Goal: Task Accomplishment & Management: Complete application form

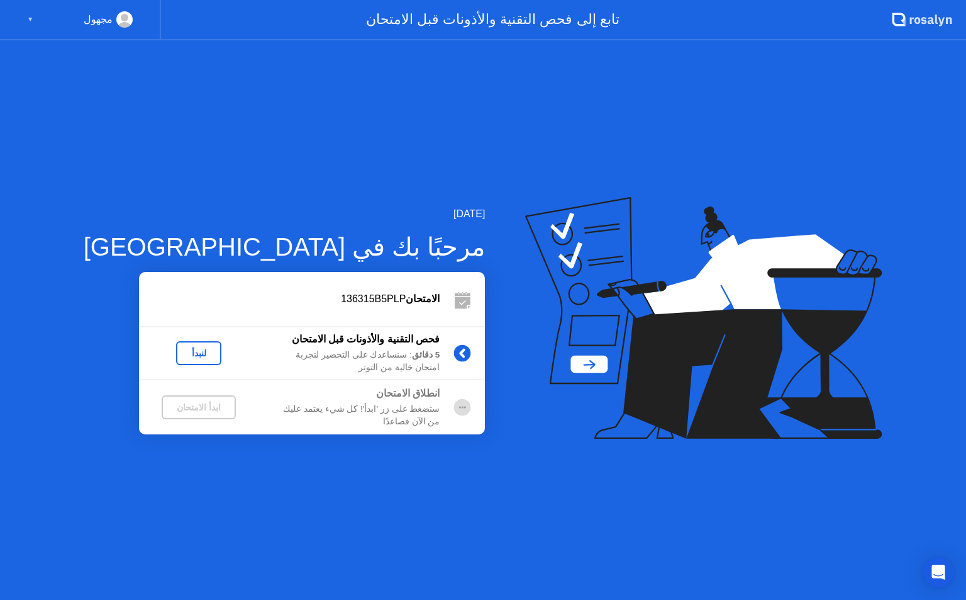
click at [181, 355] on div "لنبدأ" at bounding box center [198, 353] width 35 height 10
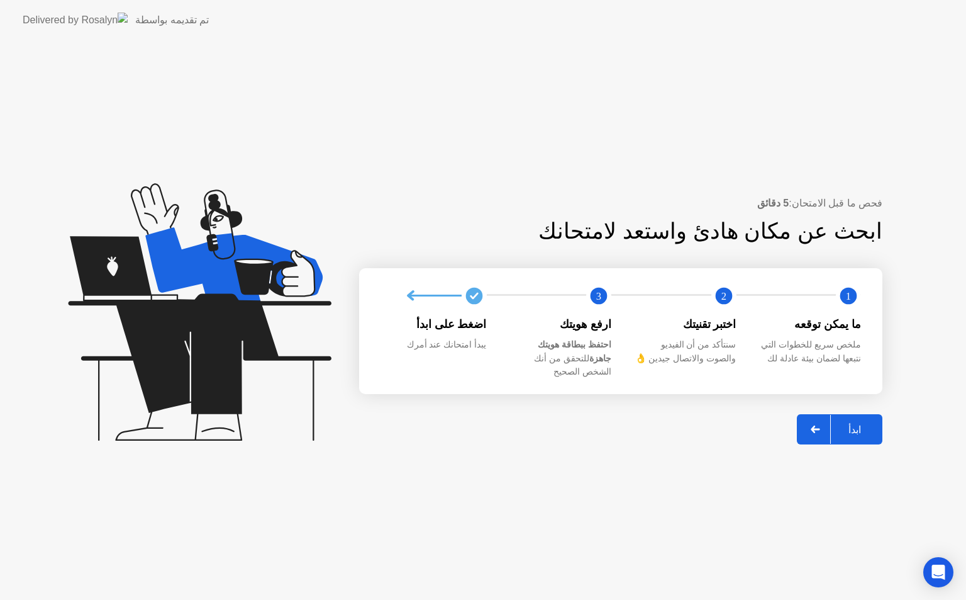
click at [858, 423] on div "ابدأ" at bounding box center [855, 429] width 48 height 12
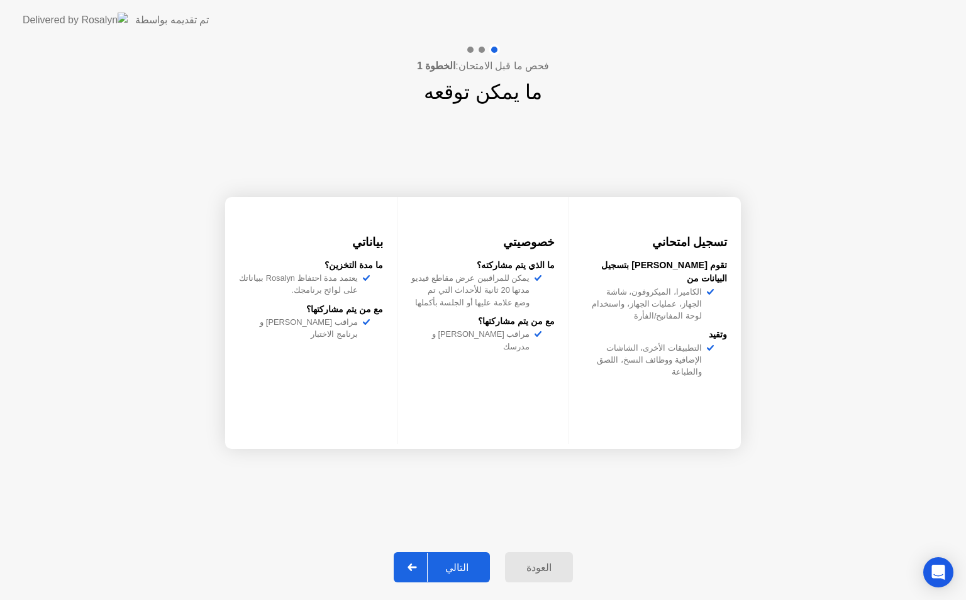
click at [460, 564] on div "التالي" at bounding box center [457, 567] width 59 height 12
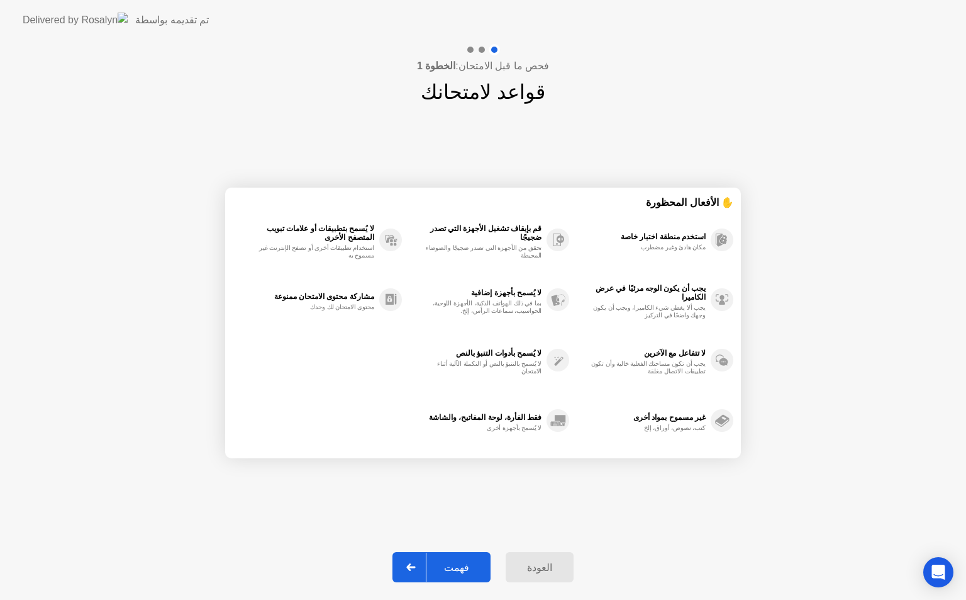
click at [460, 564] on div "فهمت" at bounding box center [457, 567] width 60 height 12
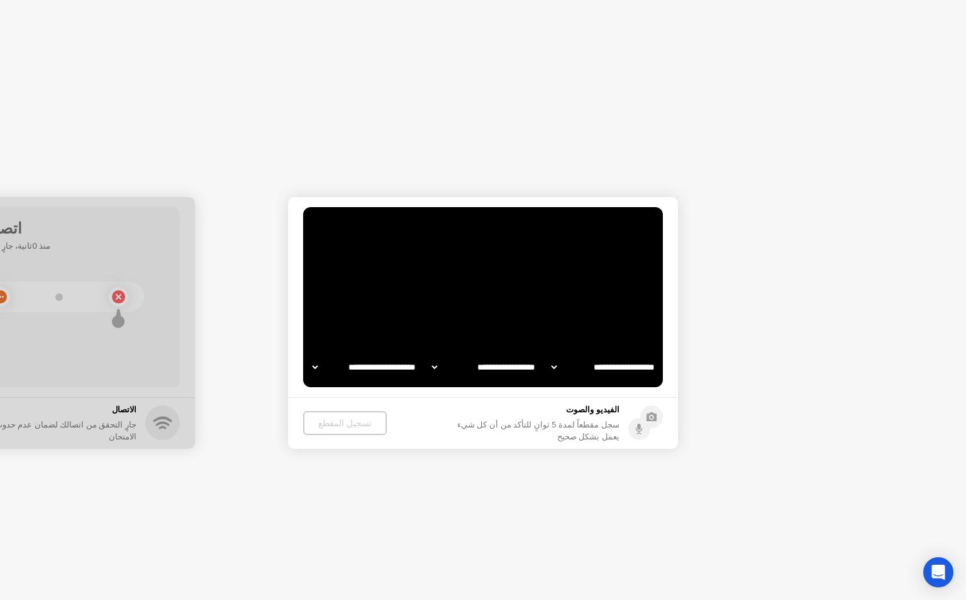
select select "**********"
select select "*******"
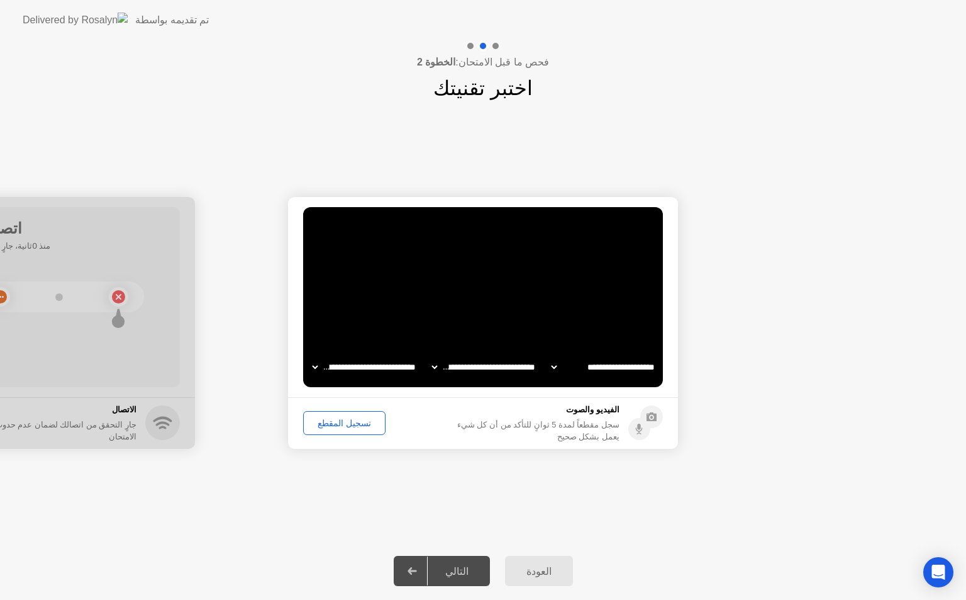
click at [460, 565] on div "التالي" at bounding box center [457, 571] width 59 height 12
click at [338, 418] on div "تسجيل المقطع" at bounding box center [345, 423] width 74 height 10
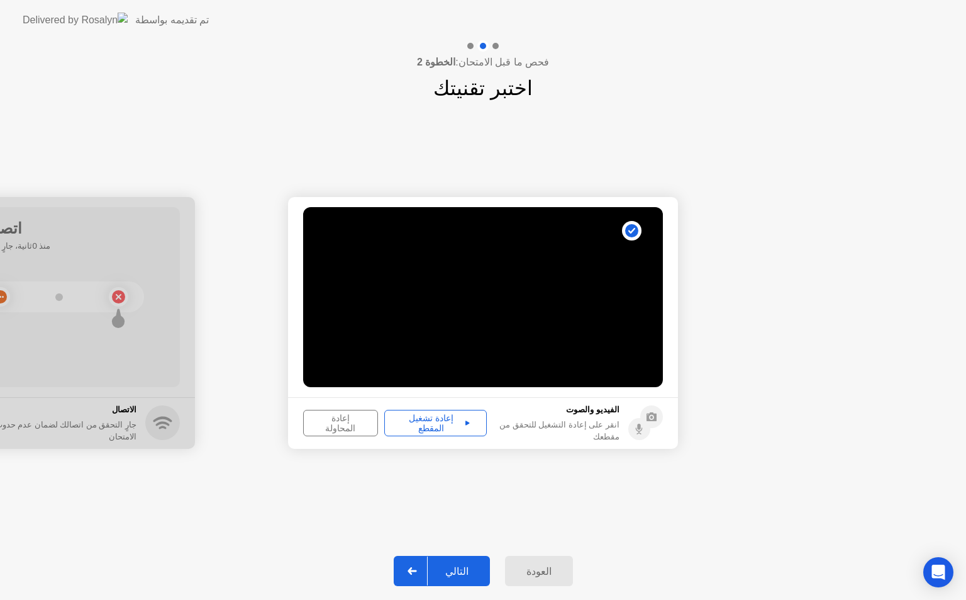
click at [431, 422] on div "إعادة تشغيل المقطع" at bounding box center [436, 423] width 94 height 20
click at [459, 562] on button "التالي" at bounding box center [442, 570] width 96 height 30
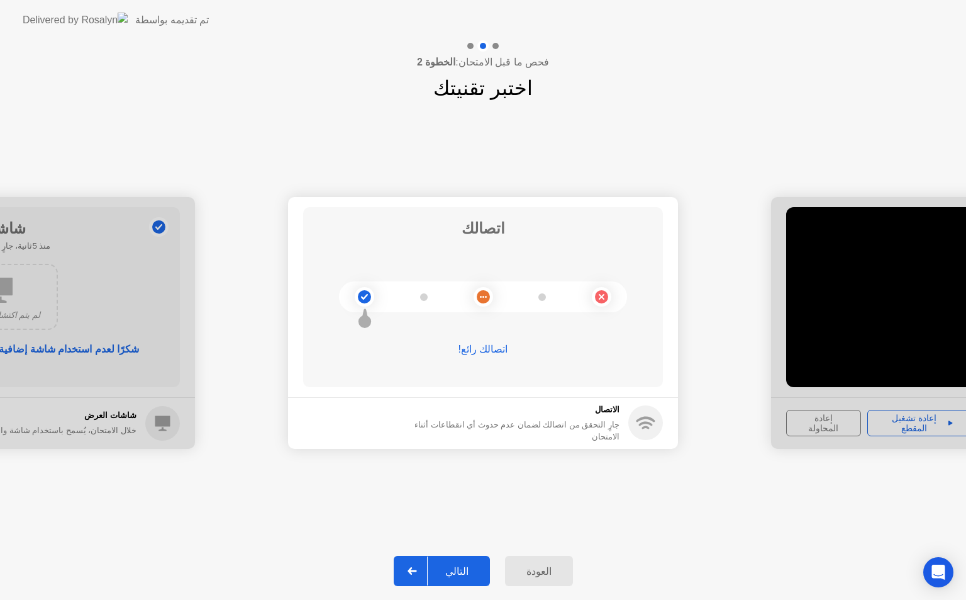
click at [455, 570] on div "التالي" at bounding box center [457, 571] width 59 height 12
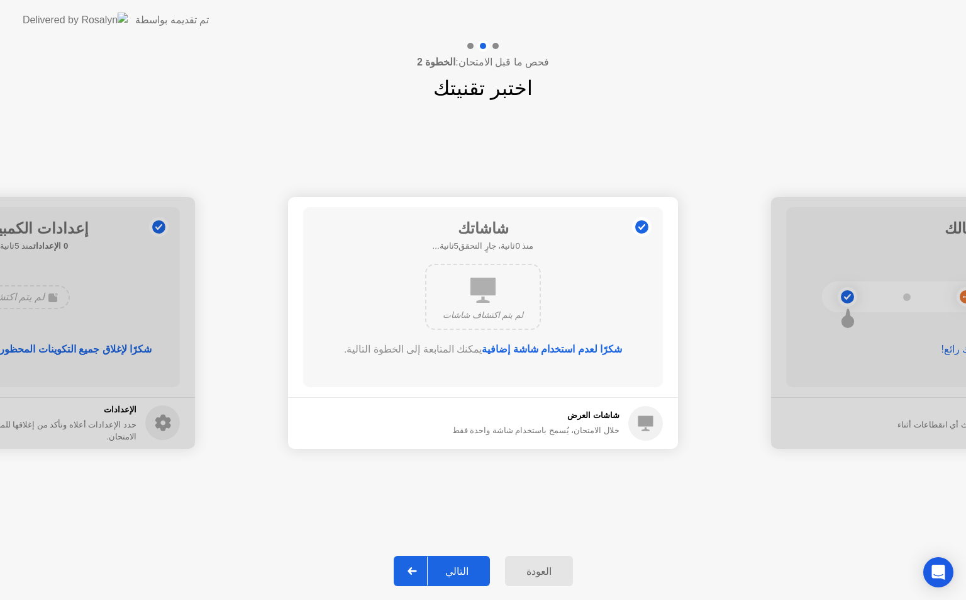
click at [455, 565] on div "التالي" at bounding box center [457, 571] width 59 height 12
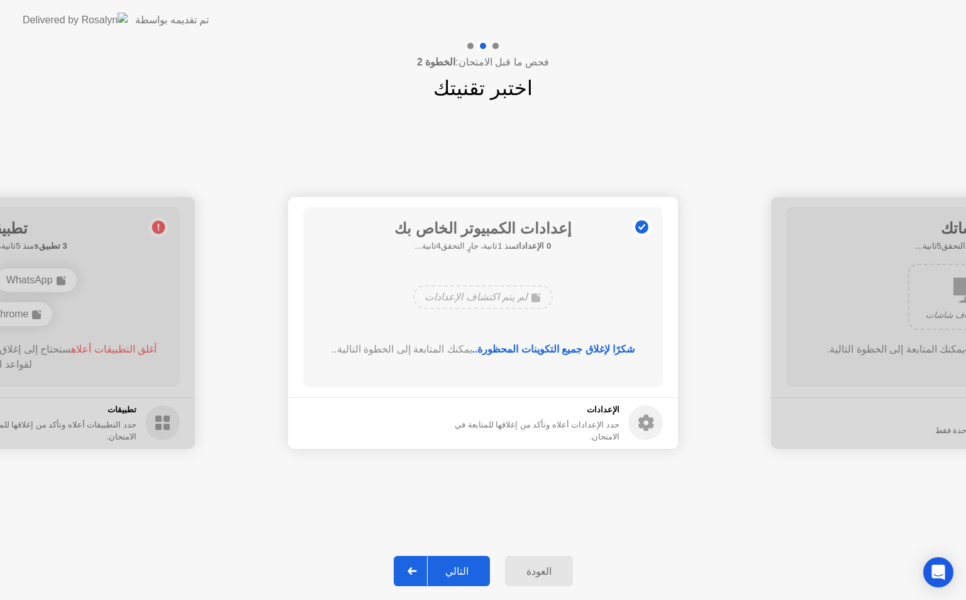
click at [455, 565] on div "التالي" at bounding box center [457, 571] width 59 height 12
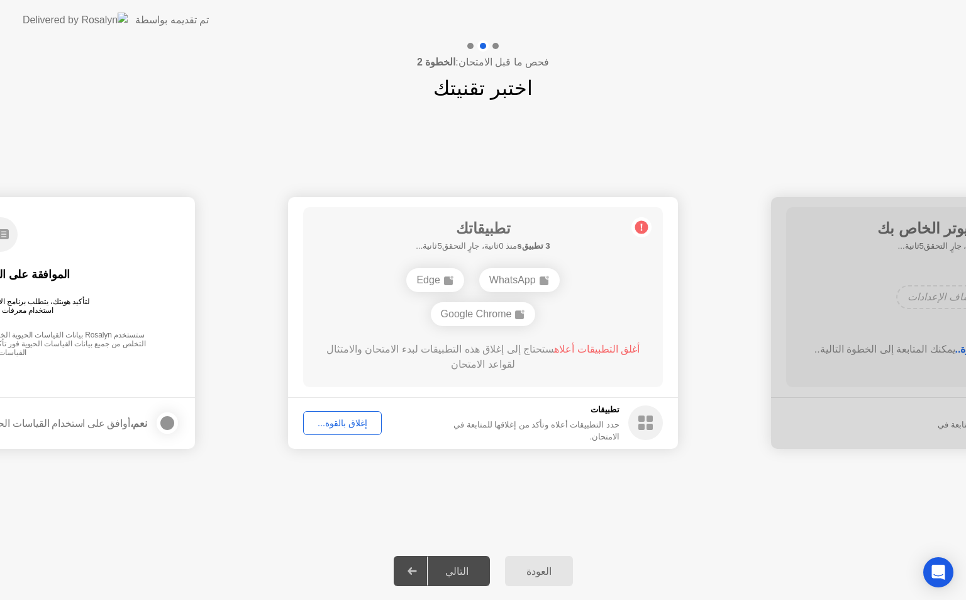
click at [455, 565] on div "التالي" at bounding box center [457, 571] width 59 height 12
click at [435, 278] on div "Edge" at bounding box center [434, 280] width 57 height 24
click at [332, 423] on div "إغلاق بالقوة..." at bounding box center [343, 423] width 70 height 10
click at [338, 423] on div "إغلاق بالقوة..." at bounding box center [343, 423] width 70 height 10
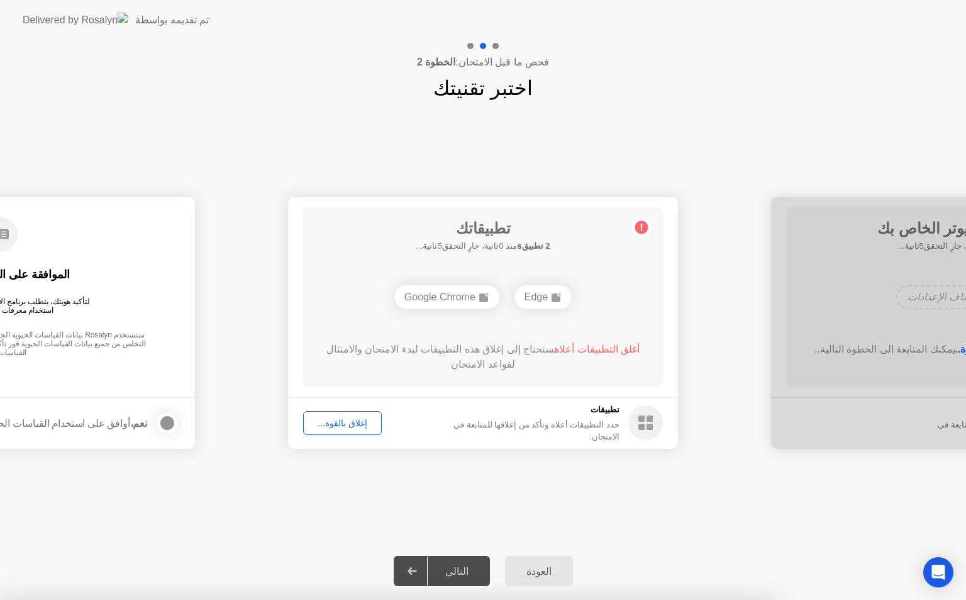
click at [335, 425] on div "إغلاق بالقوة..." at bounding box center [343, 423] width 70 height 10
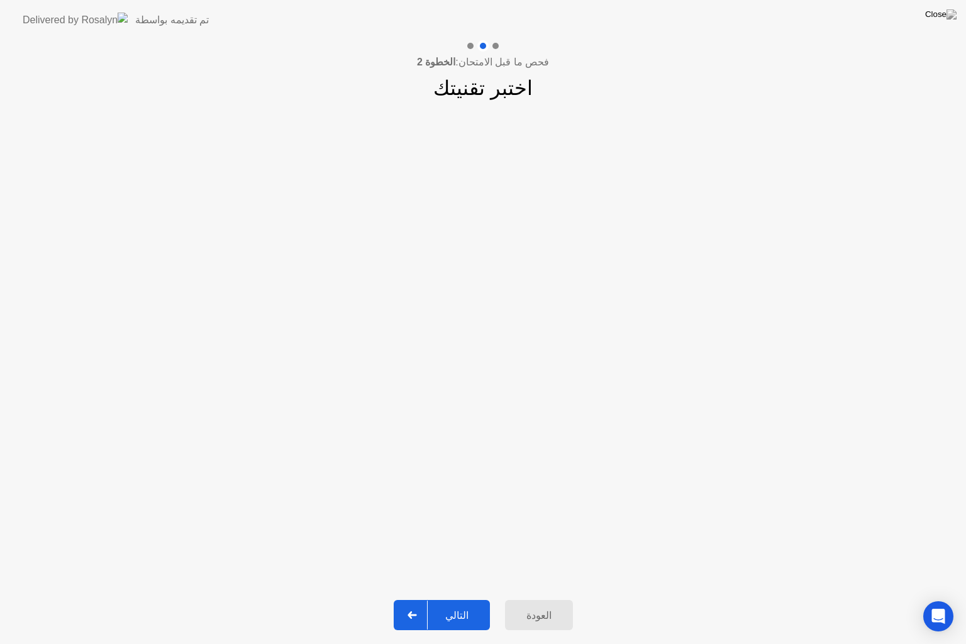
click at [472, 599] on div "التالي" at bounding box center [457, 616] width 59 height 12
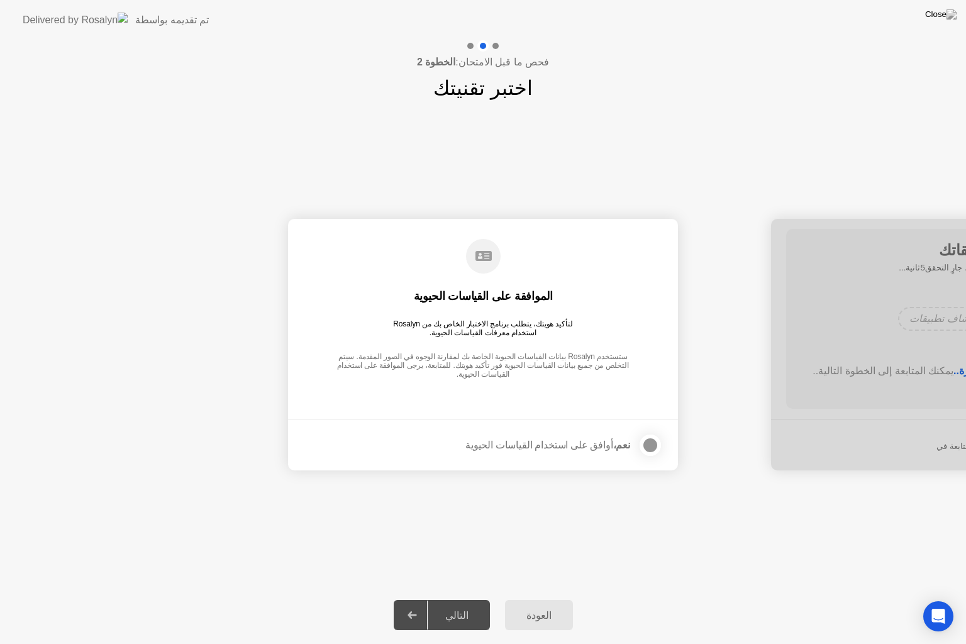
click at [460, 599] on div "التالي" at bounding box center [457, 616] width 59 height 12
click at [649, 442] on div at bounding box center [650, 445] width 15 height 15
click at [454, 599] on div "التالي" at bounding box center [457, 616] width 59 height 12
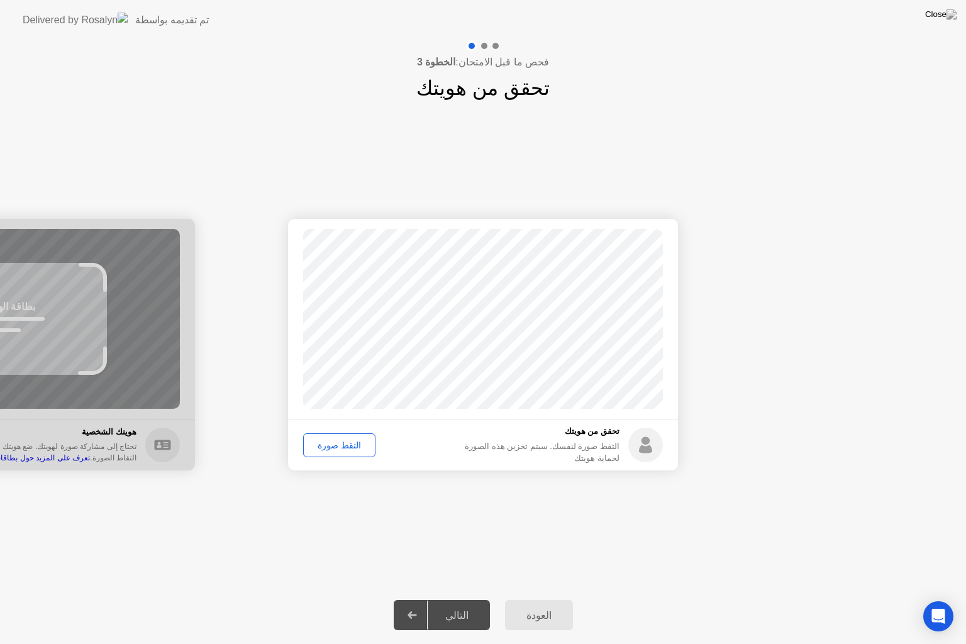
click at [350, 466] on footer "تحقق من هويتك التقط صورة لنفسك. سيتم تخزين هذه الصورة لحماية هويتك التقط صورة" at bounding box center [483, 445] width 390 height 52
click at [345, 450] on div "التقط صورة" at bounding box center [340, 445] width 64 height 10
click at [457, 599] on div "التالي" at bounding box center [457, 616] width 59 height 12
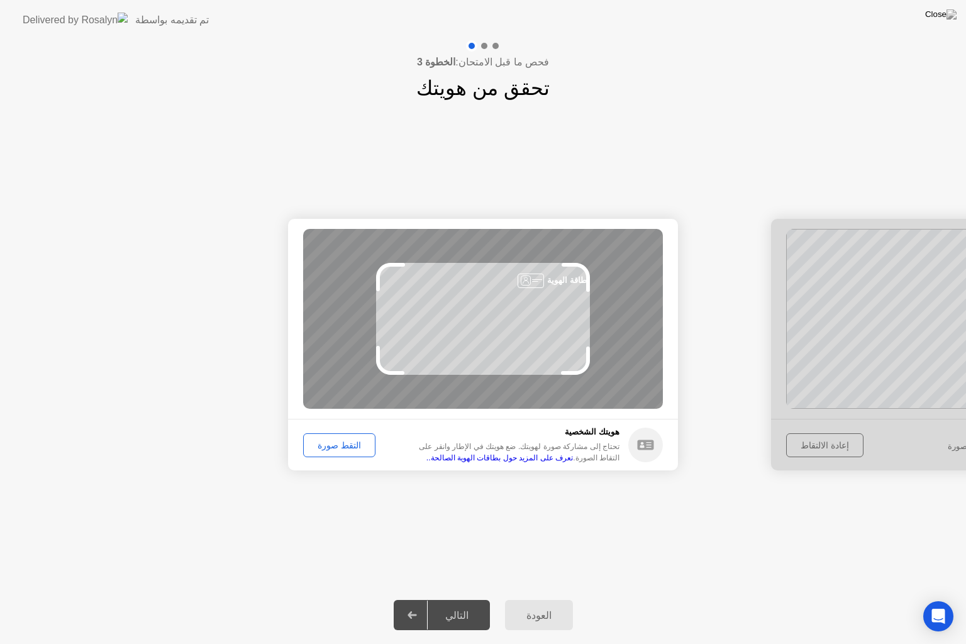
click at [326, 443] on div "التقط صورة" at bounding box center [340, 445] width 64 height 10
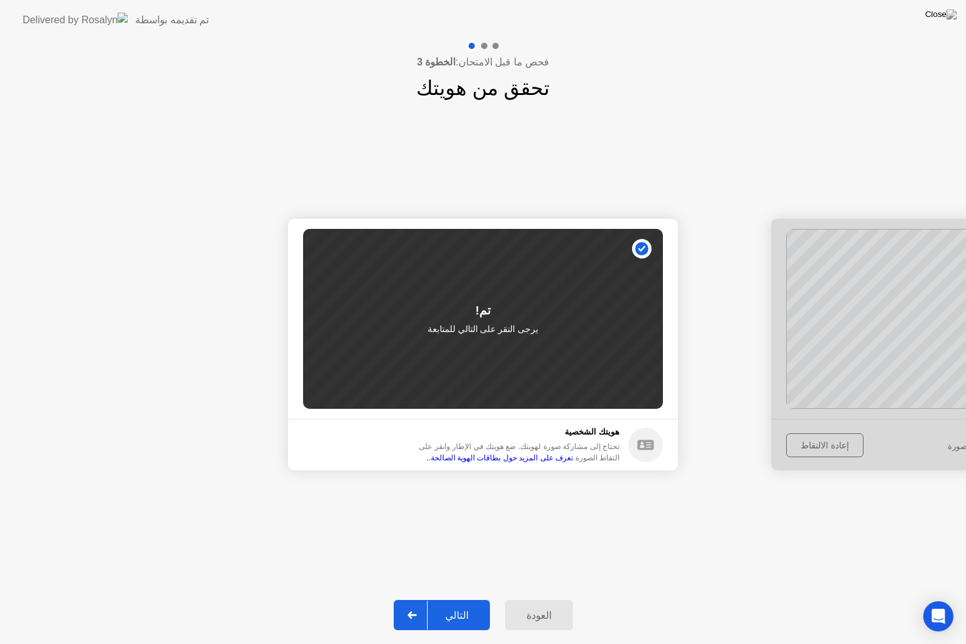
click at [463, 599] on button "التالي" at bounding box center [442, 615] width 96 height 30
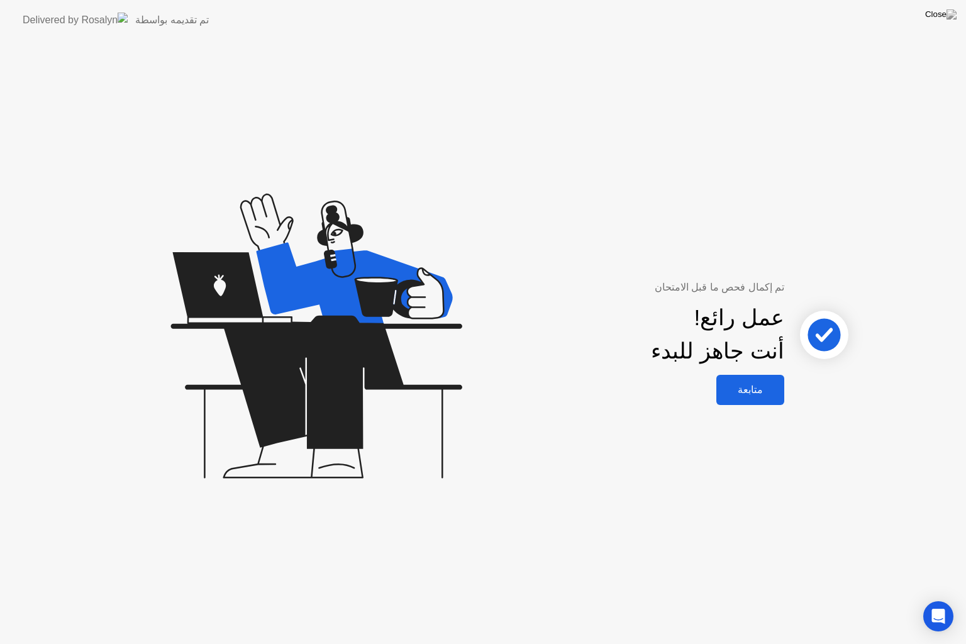
click at [751, 399] on button "متابعة" at bounding box center [751, 390] width 68 height 30
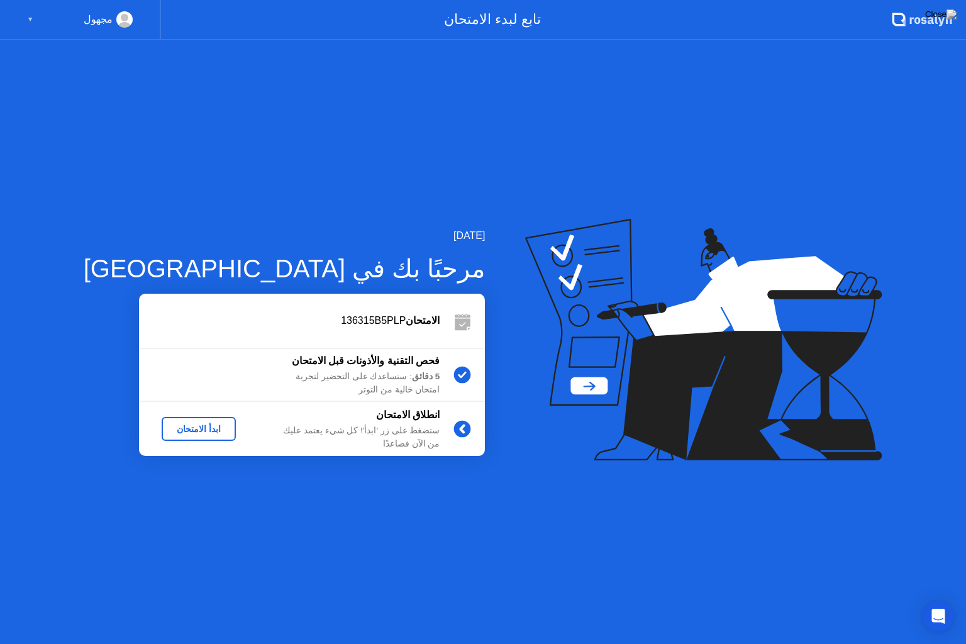
click at [168, 434] on div "ابدأ الامتحان" at bounding box center [199, 429] width 64 height 10
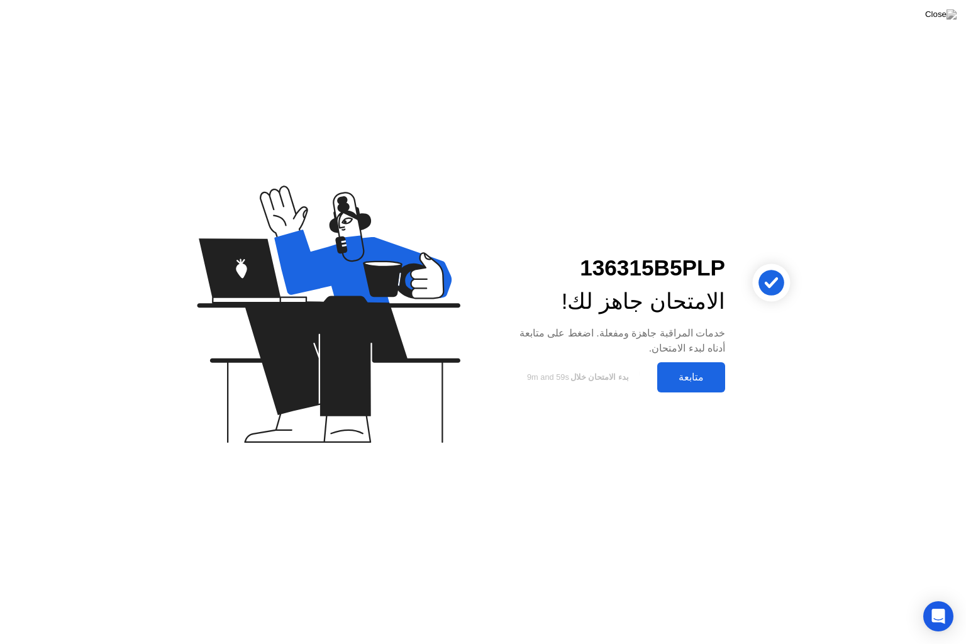
click at [689, 372] on div "متابعة" at bounding box center [691, 377] width 60 height 12
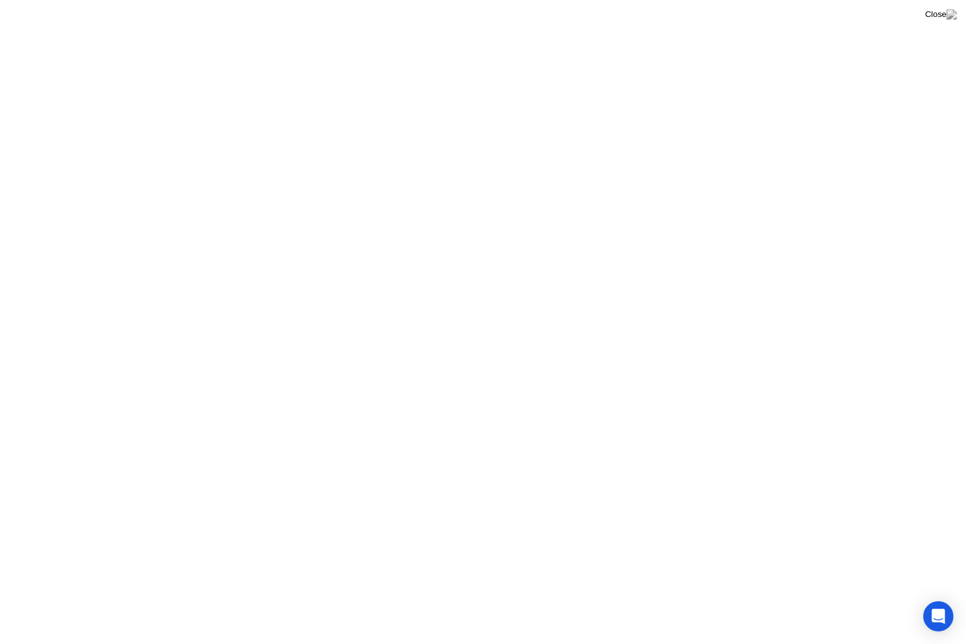
click div "فهمت!"
